Goal: Task Accomplishment & Management: Use online tool/utility

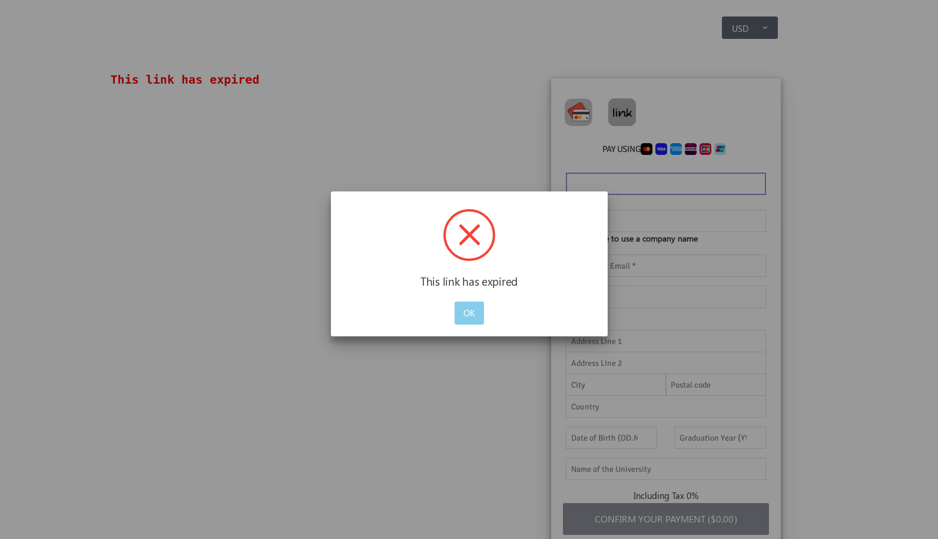
click at [470, 310] on button "OK" at bounding box center [469, 313] width 29 height 23
